Goal: Check status: Check status

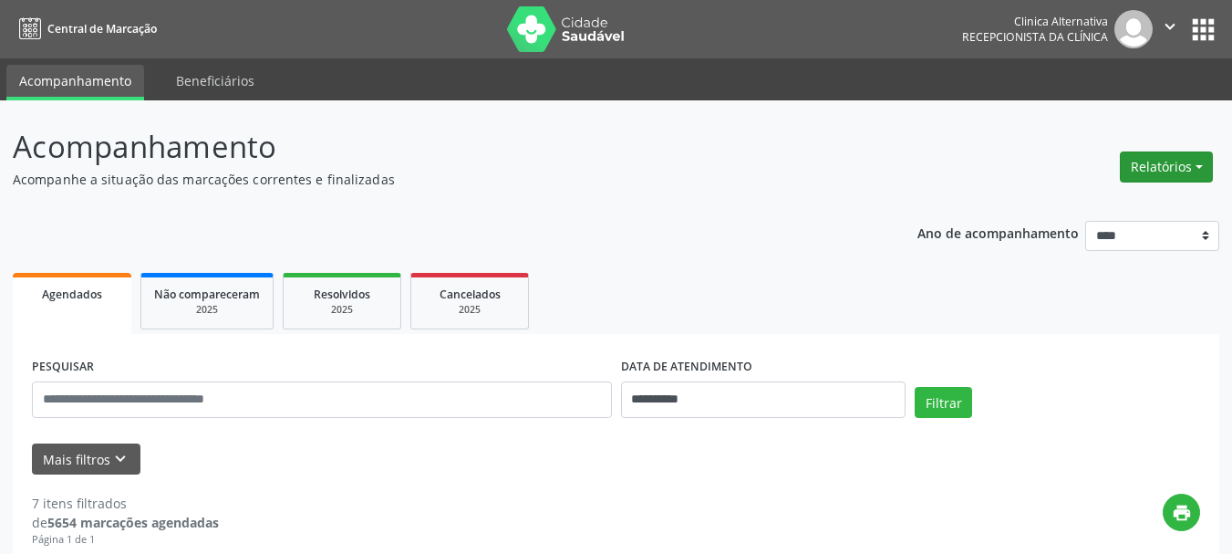
click at [1159, 168] on button "Relatórios" at bounding box center [1166, 166] width 93 height 31
click at [1094, 205] on link "Agendamentos" at bounding box center [1116, 206] width 196 height 26
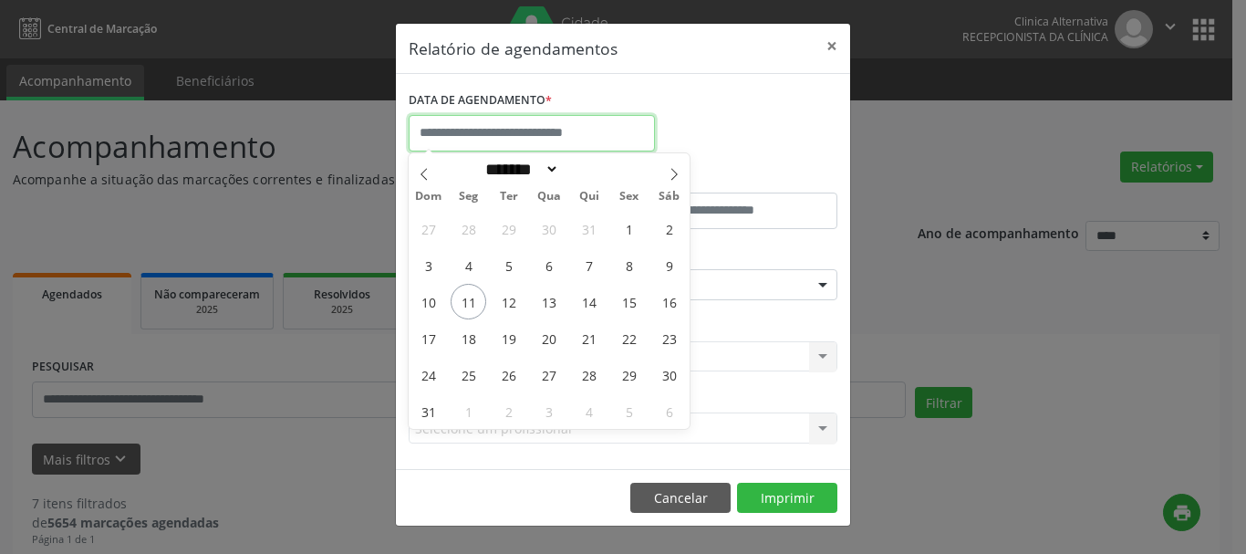
click at [611, 138] on input "text" at bounding box center [532, 133] width 246 height 36
click at [461, 300] on span "11" at bounding box center [469, 302] width 36 height 36
type input "**********"
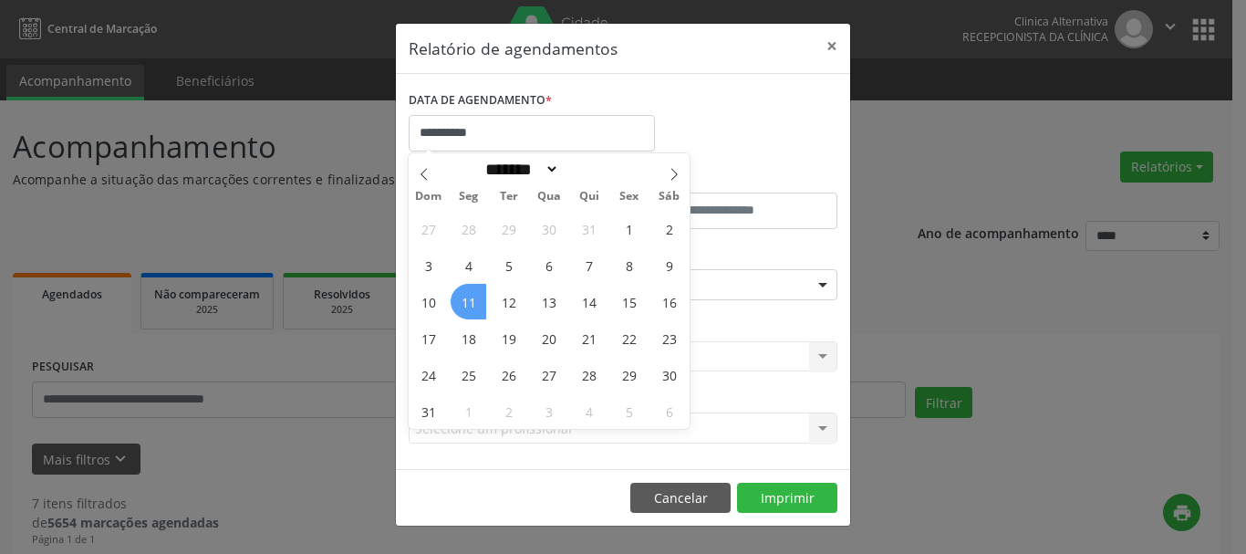
click at [461, 300] on span "11" at bounding box center [469, 302] width 36 height 36
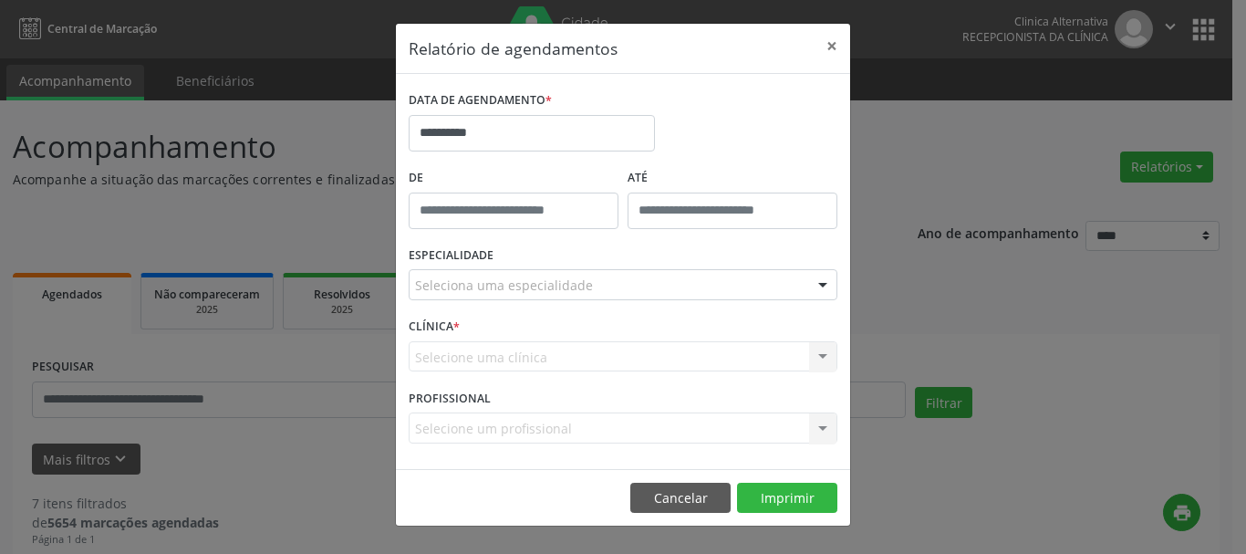
click at [461, 300] on div "ESPECIALIDADE Seleciona uma especialidade Todas as especialidades Alergologia A…" at bounding box center [623, 277] width 438 height 71
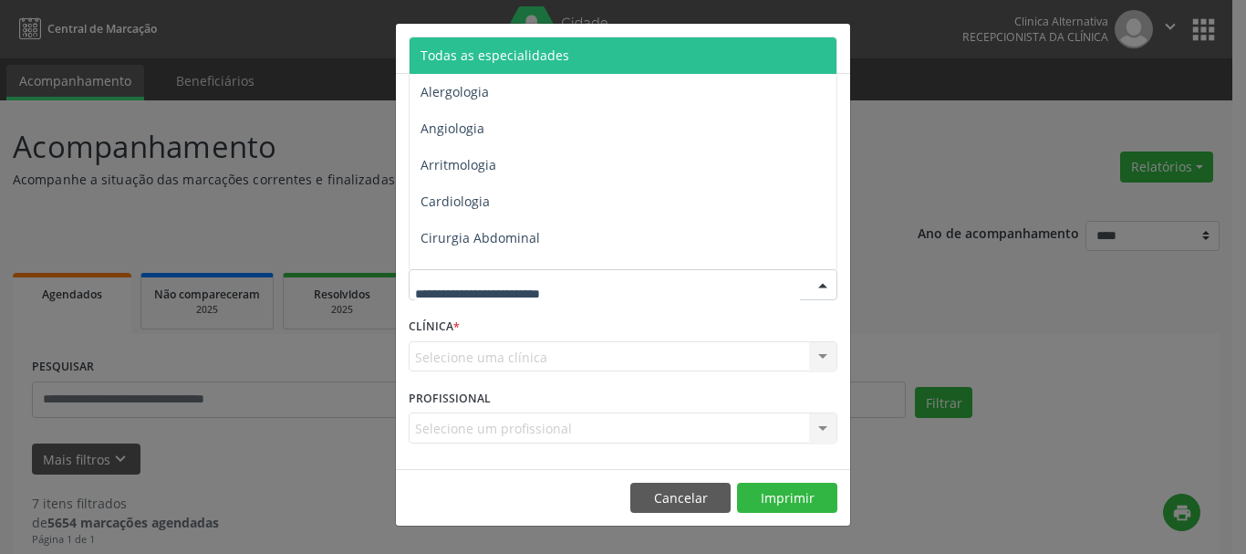
click at [558, 60] on span "Todas as especialidades" at bounding box center [494, 55] width 149 height 17
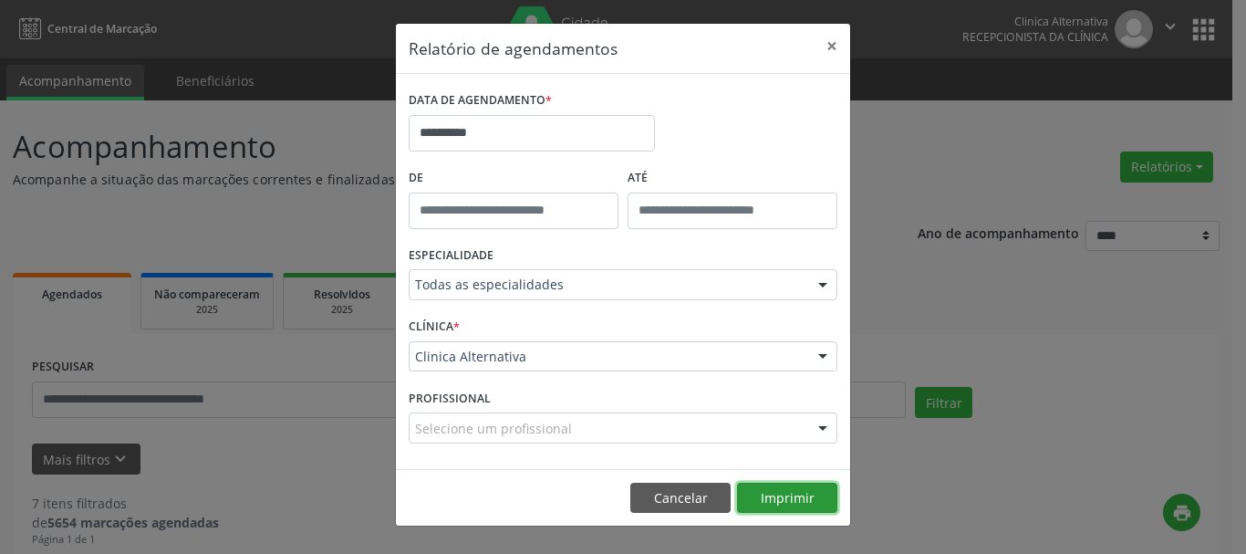
click at [778, 494] on button "Imprimir" at bounding box center [787, 497] width 100 height 31
